Goal: Find specific page/section: Find specific page/section

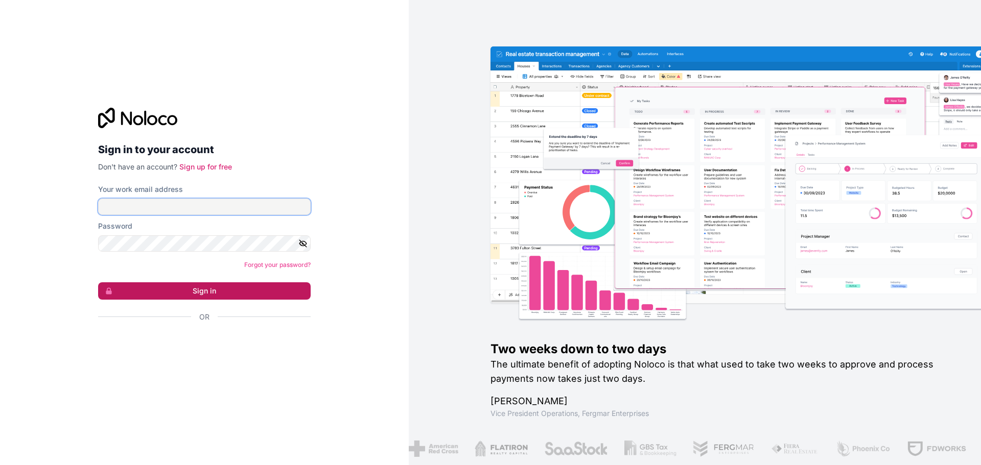
type input "[PERSON_NAME][EMAIL_ADDRESS][DOMAIN_NAME]"
click at [256, 296] on button "Sign in" at bounding box center [204, 291] width 213 height 17
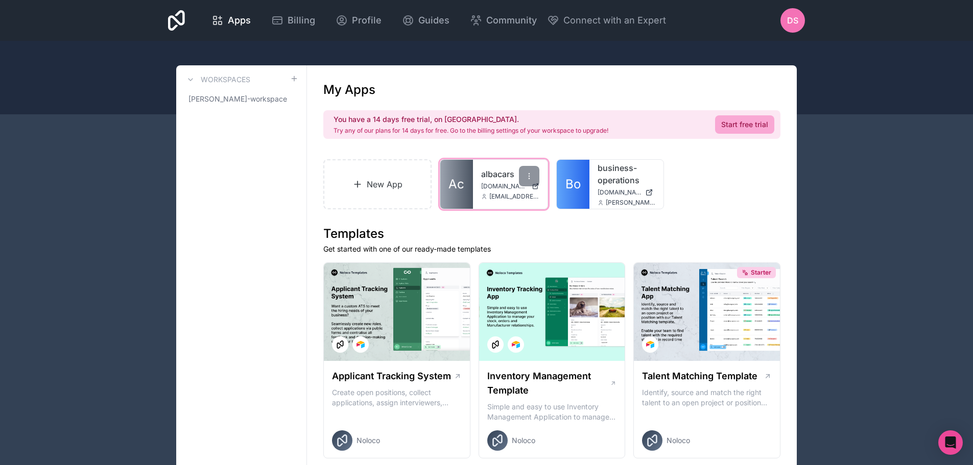
click at [501, 205] on div "albacars [DOMAIN_NAME] [EMAIL_ADDRESS][DOMAIN_NAME]" at bounding box center [510, 184] width 75 height 49
click at [487, 177] on link "albacars" at bounding box center [510, 174] width 58 height 12
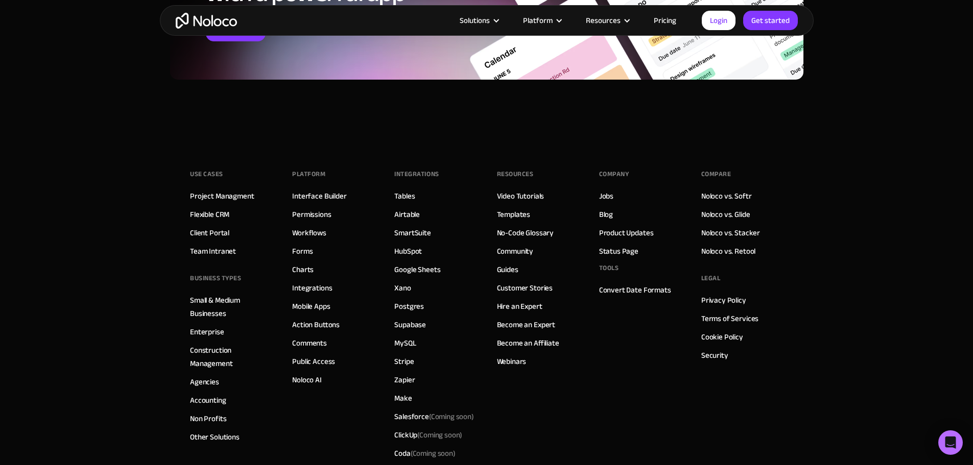
scroll to position [1737, 0]
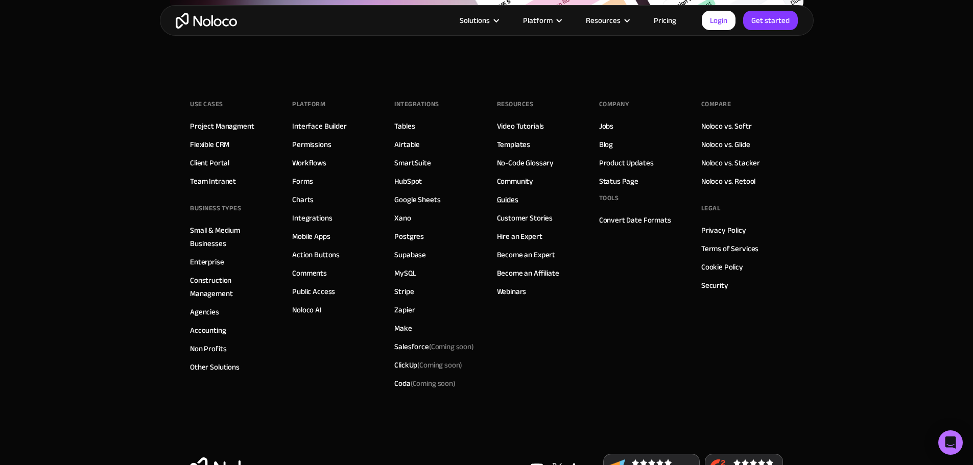
click at [513, 206] on link "Guides" at bounding box center [507, 199] width 21 height 13
